Goal: Task Accomplishment & Management: Manage account settings

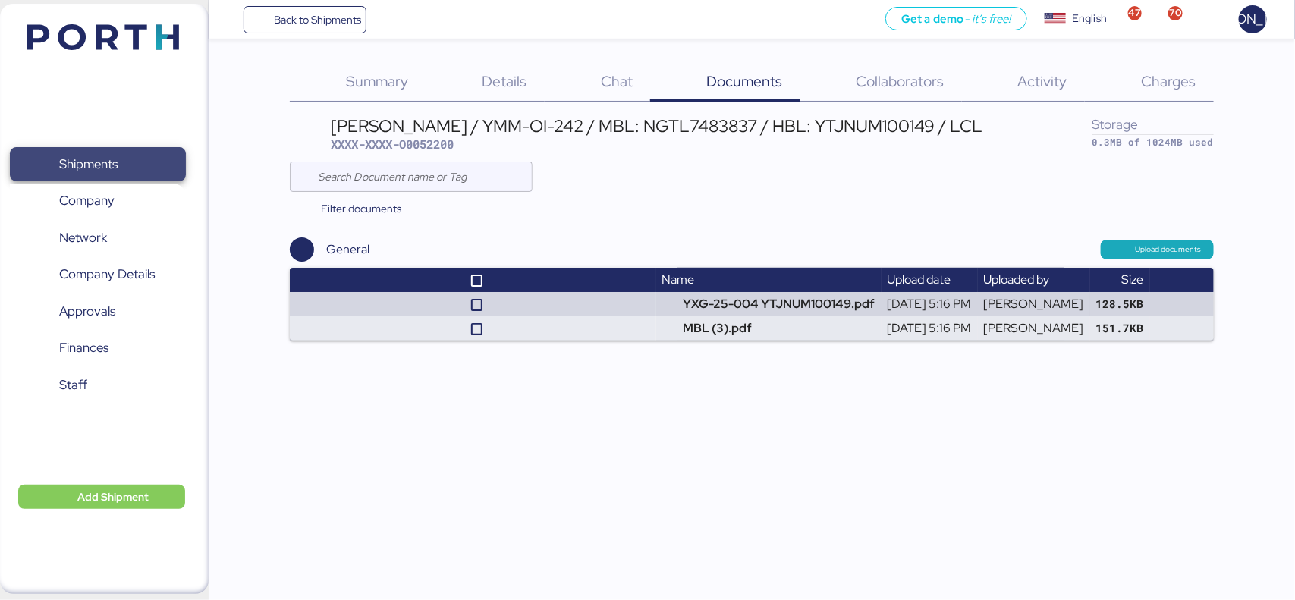
click at [137, 158] on span "Shipments" at bounding box center [97, 164] width 163 height 22
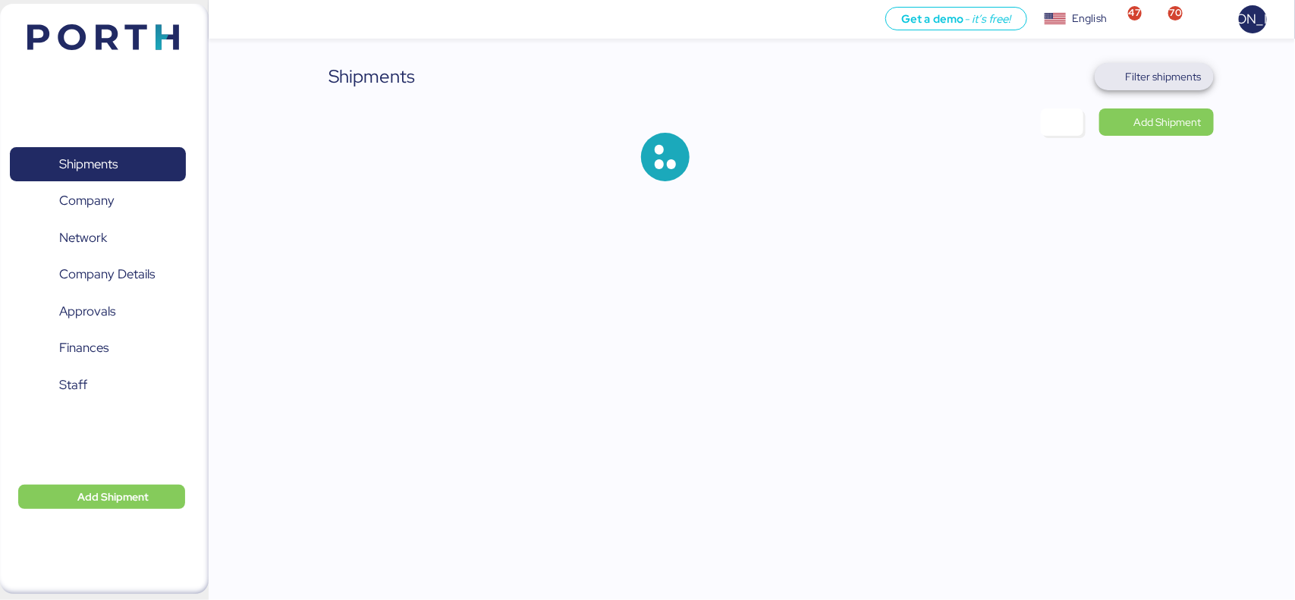
click at [1161, 80] on span "Filter shipments" at bounding box center [1164, 77] width 76 height 18
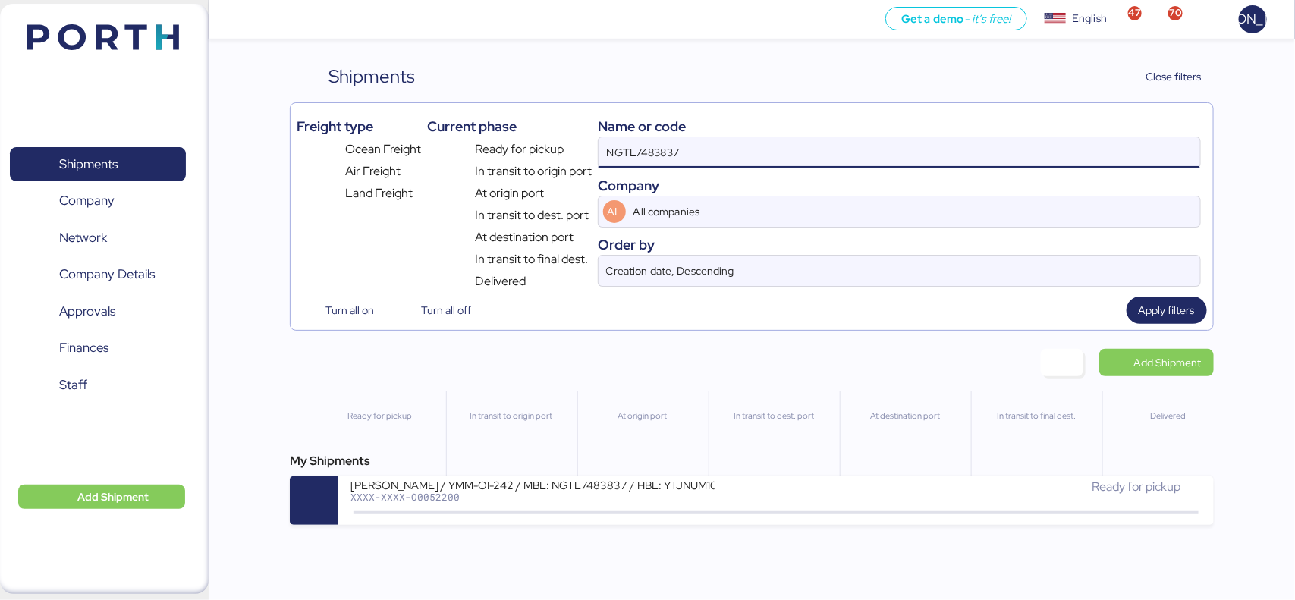
click at [712, 146] on input "NGTL7483837" at bounding box center [899, 152] width 601 height 30
paste input "15232000"
click at [1163, 312] on span "Apply filters" at bounding box center [1167, 310] width 56 height 18
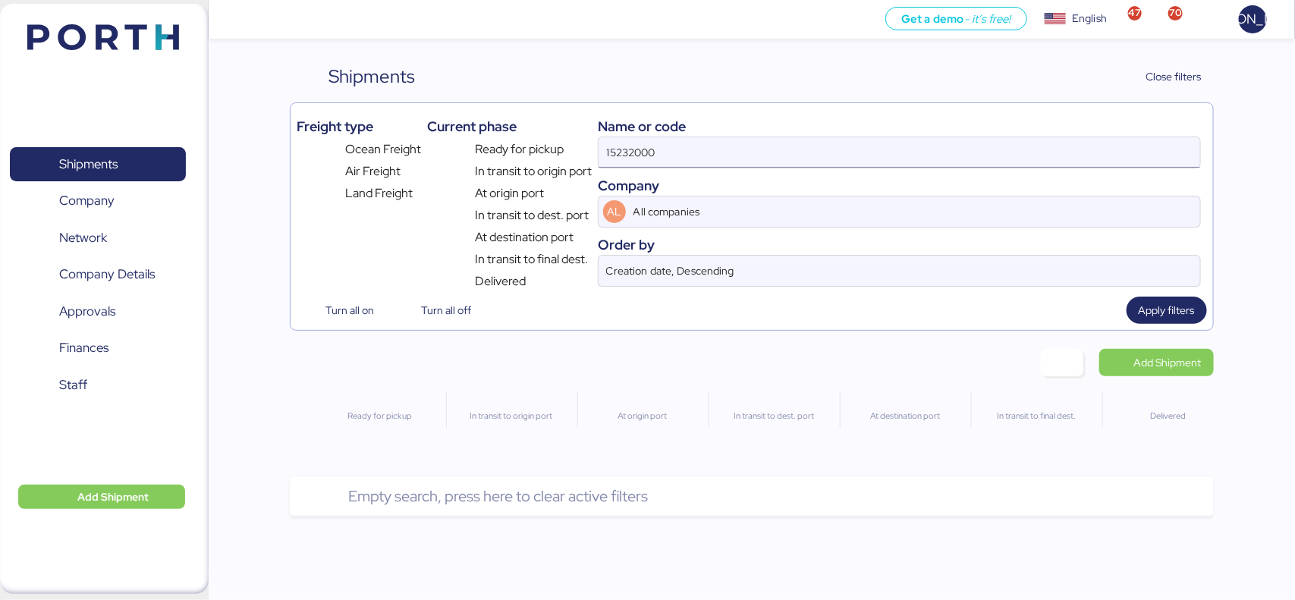
click at [718, 156] on input "15232000" at bounding box center [899, 152] width 601 height 30
paste input "001-15232000"
type input "001-15232000"
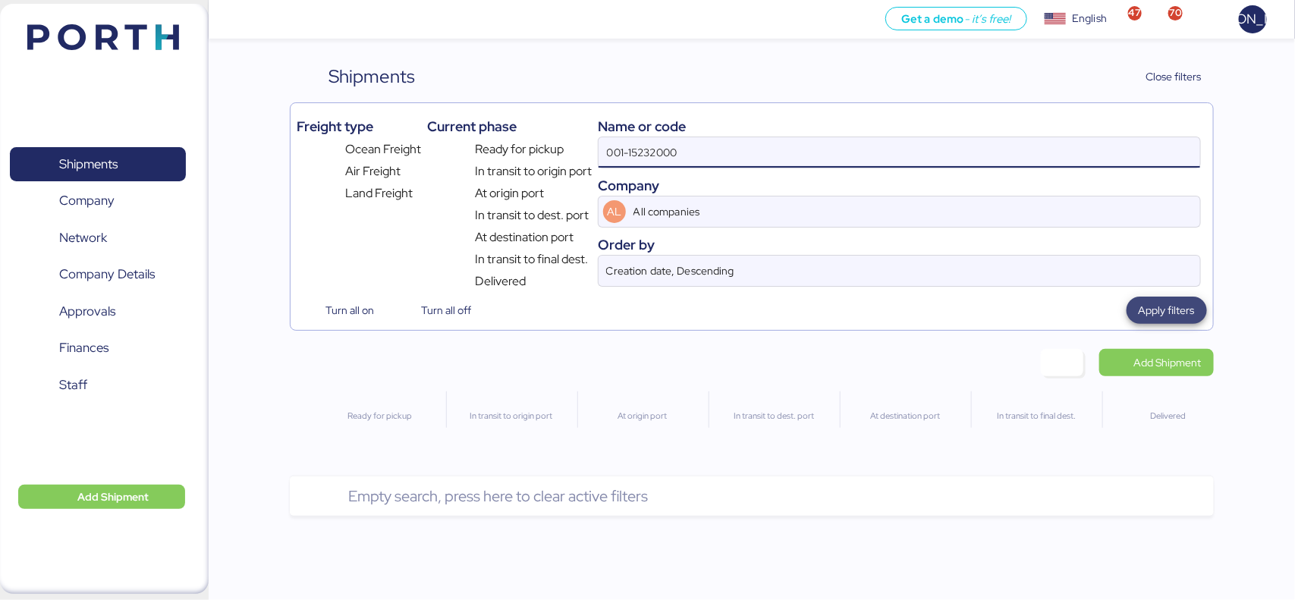
click at [1175, 309] on span "Apply filters" at bounding box center [1167, 310] width 56 height 18
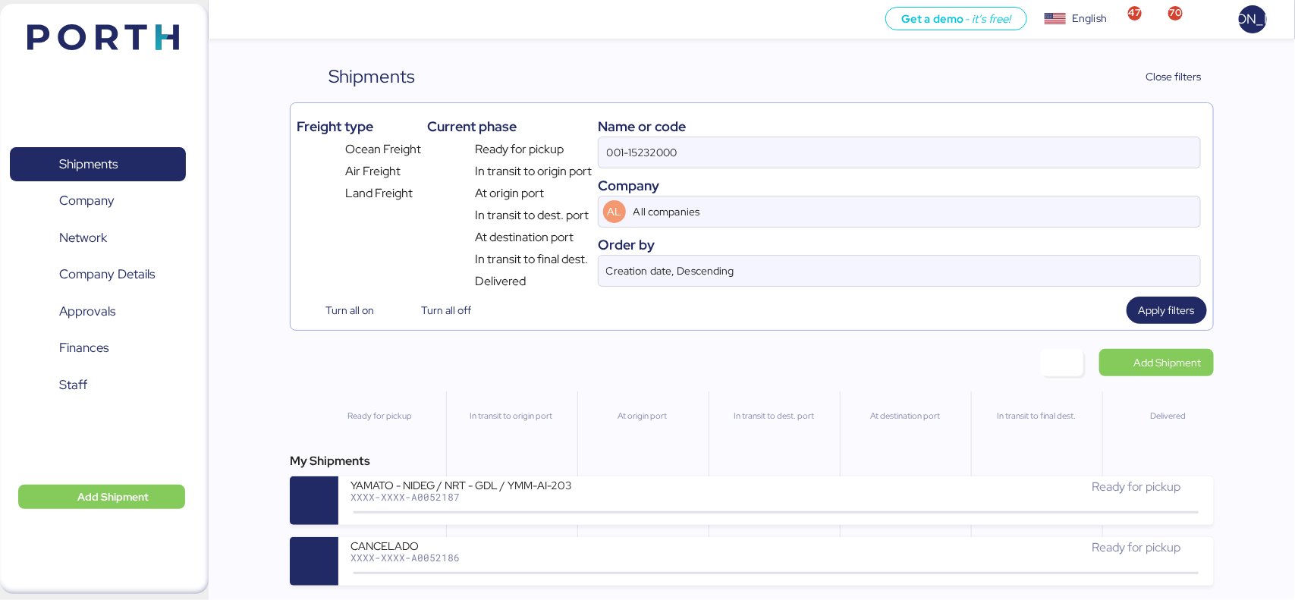
click at [1294, 130] on div "Shipments Clear Filters Close filters Freight type Ocean Freight Air Freight La…" at bounding box center [647, 293] width 1295 height 586
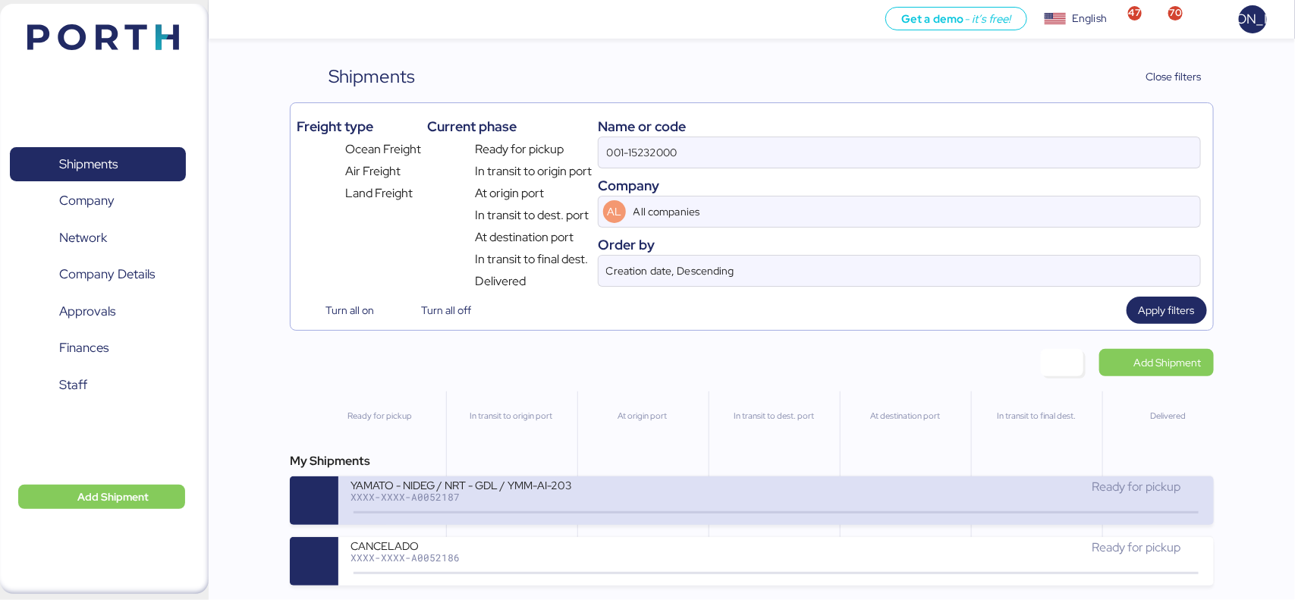
click at [514, 506] on div "YAMATO - NIDEG / NRT - GDL / YMM-AI-203 XXXX-XXXX-A0052187" at bounding box center [564, 494] width 426 height 33
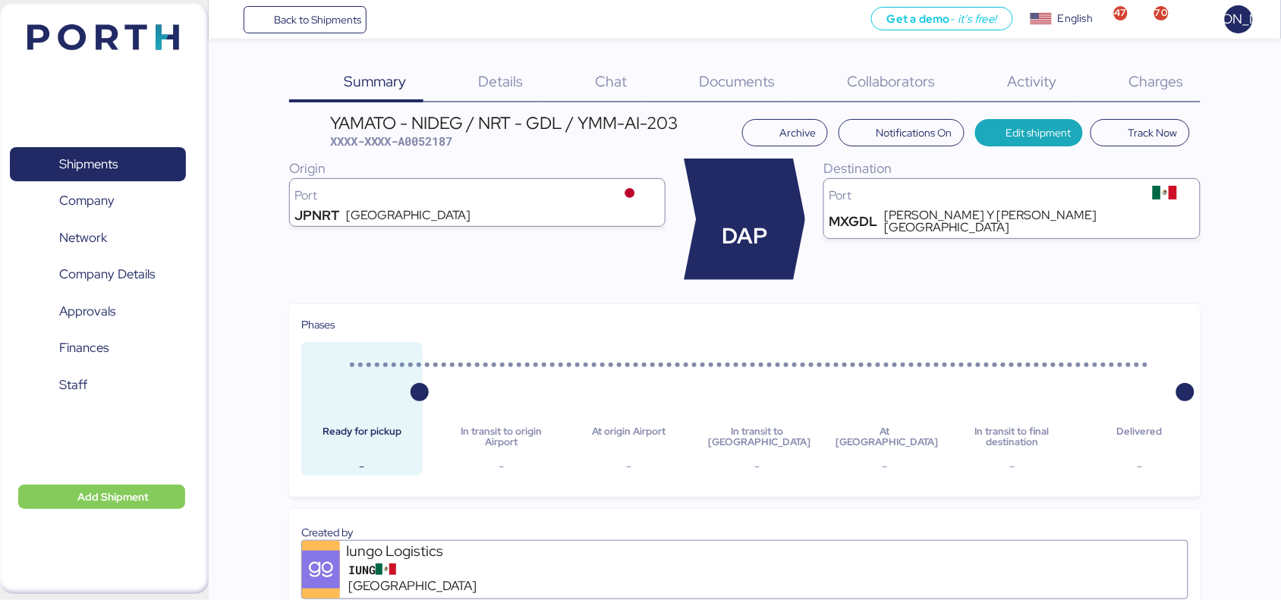
click at [1158, 77] on span "Charges" at bounding box center [1156, 81] width 55 height 20
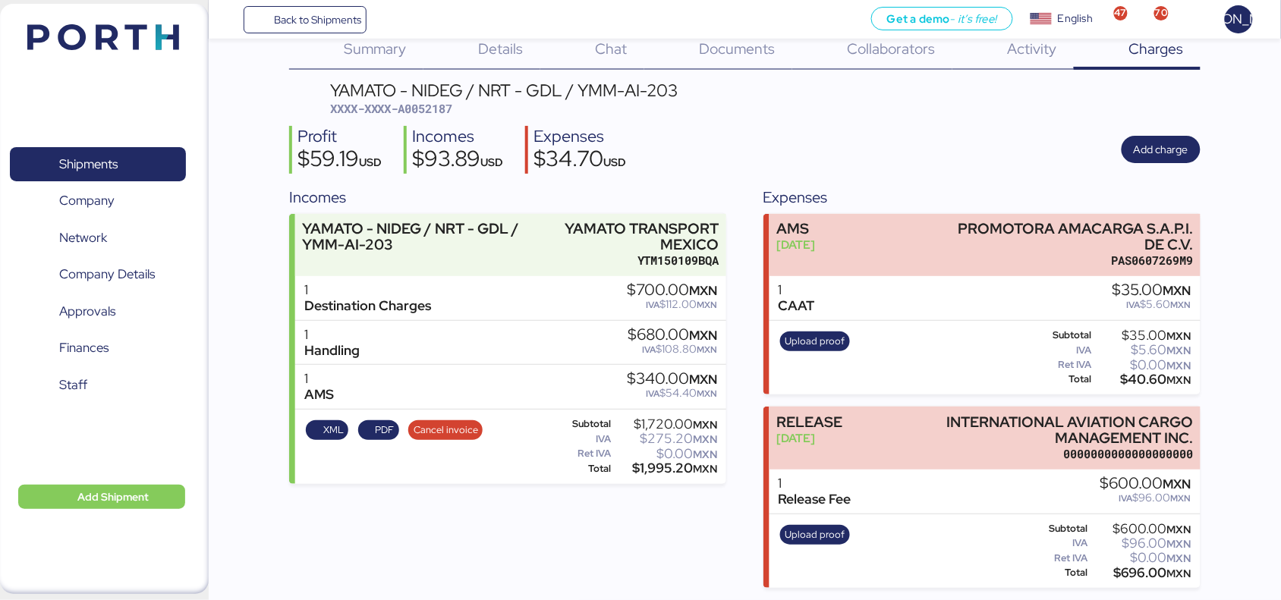
scroll to position [33, 0]
click at [820, 539] on span "Upload proof" at bounding box center [815, 535] width 60 height 17
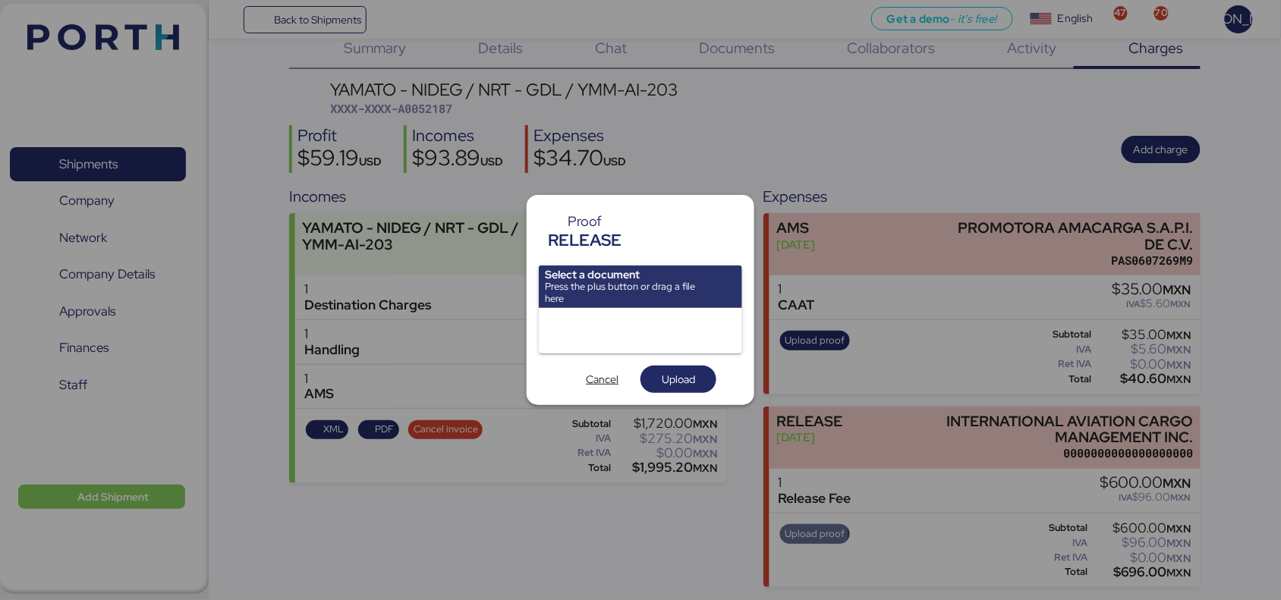
scroll to position [0, 0]
click at [593, 332] on div at bounding box center [640, 331] width 203 height 46
click at [665, 381] on span "Upload" at bounding box center [678, 379] width 33 height 18
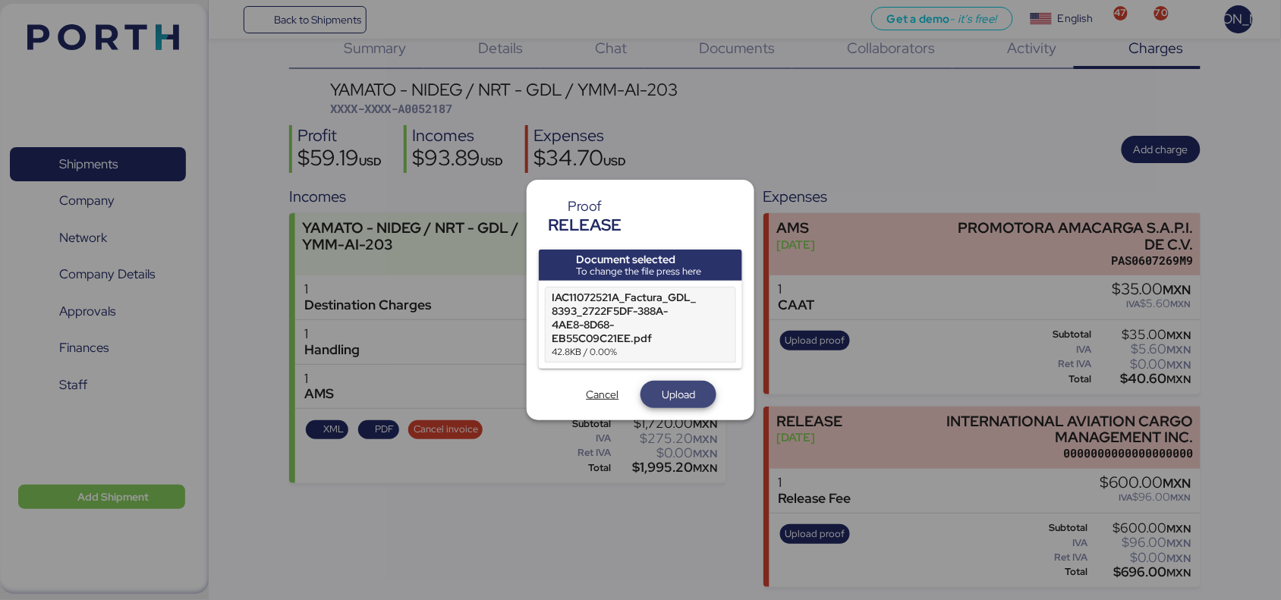
click at [665, 389] on span "Upload" at bounding box center [678, 394] width 33 height 18
